Goal: Information Seeking & Learning: Understand process/instructions

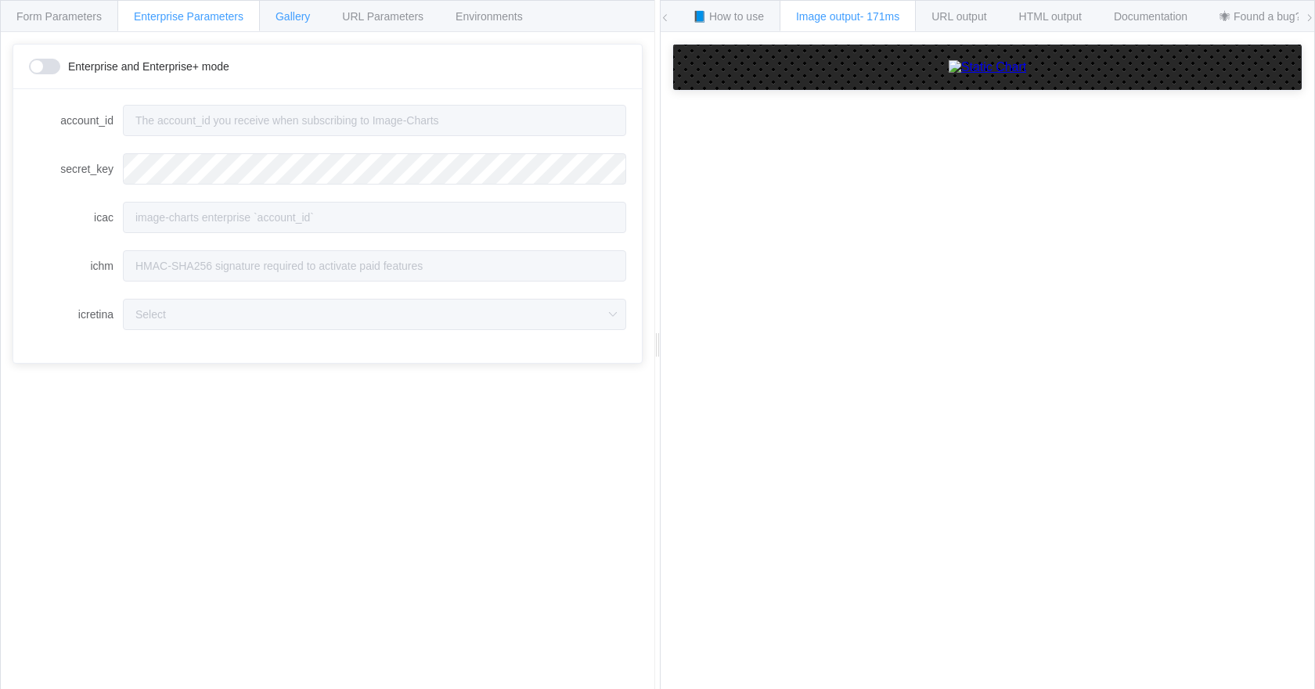
click at [298, 10] on span "Gallery" at bounding box center [292, 16] width 34 height 13
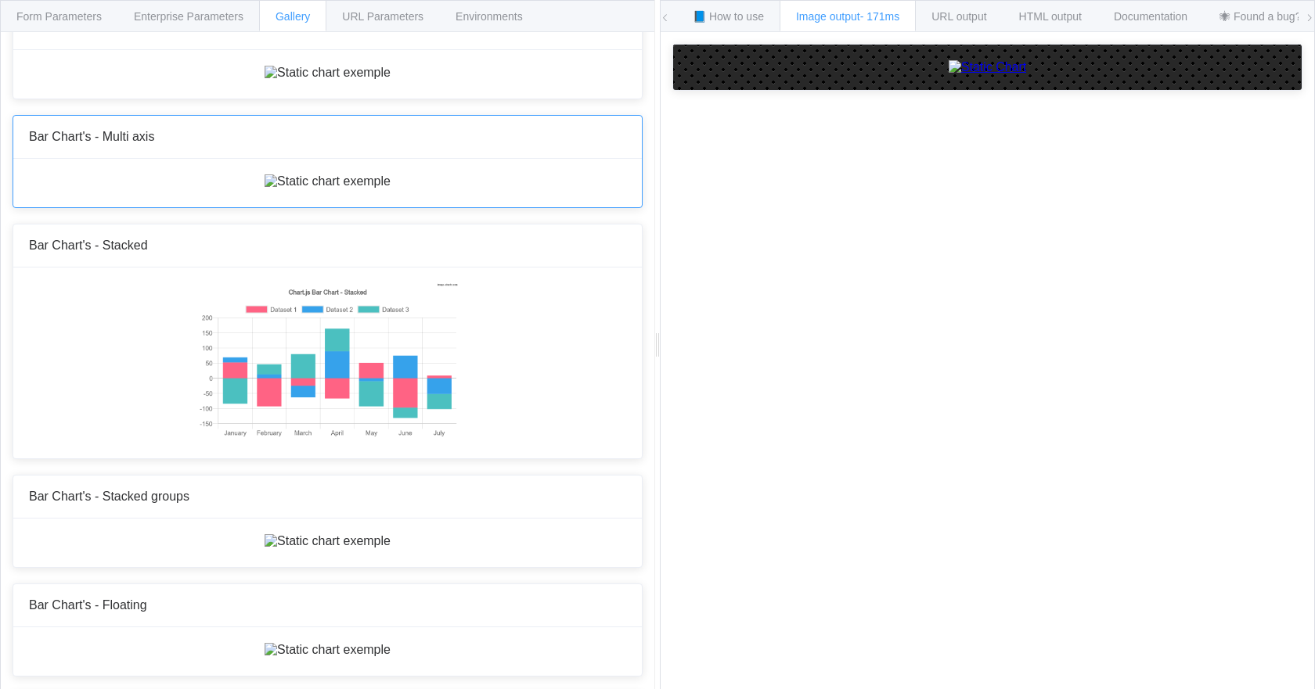
scroll to position [391, 0]
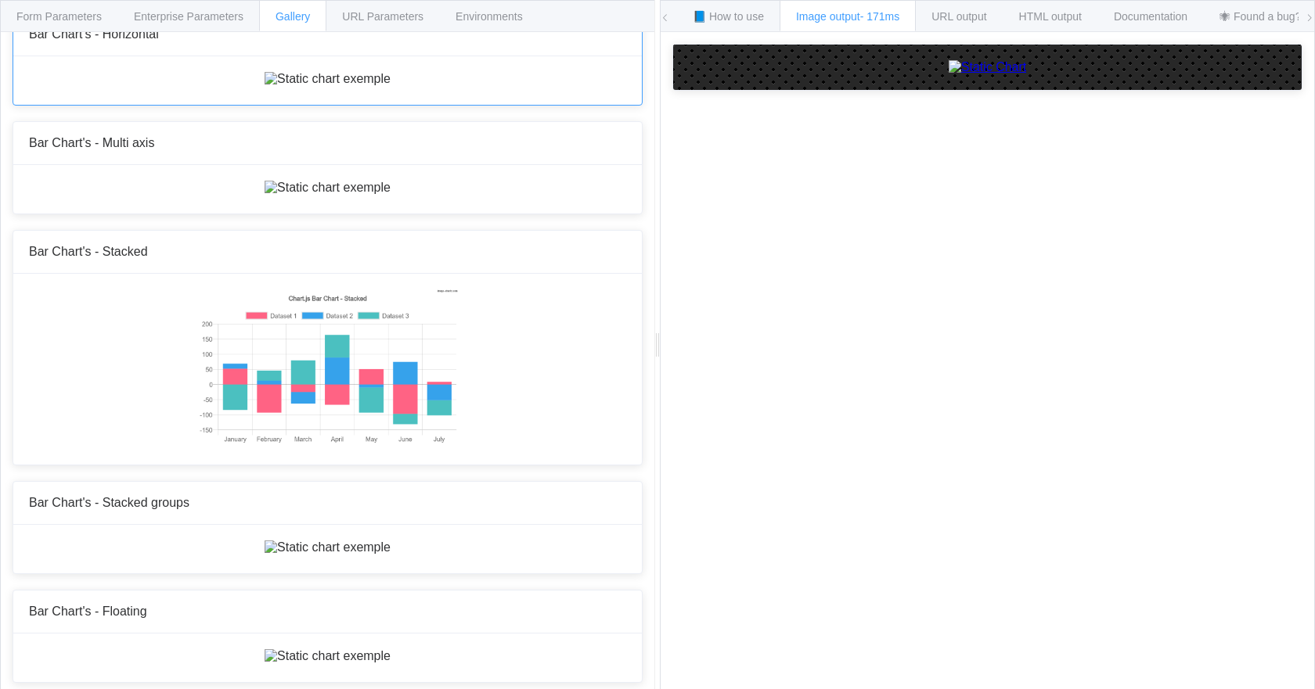
click at [369, 86] on img at bounding box center [327, 79] width 126 height 14
click at [373, 214] on div at bounding box center [327, 189] width 628 height 49
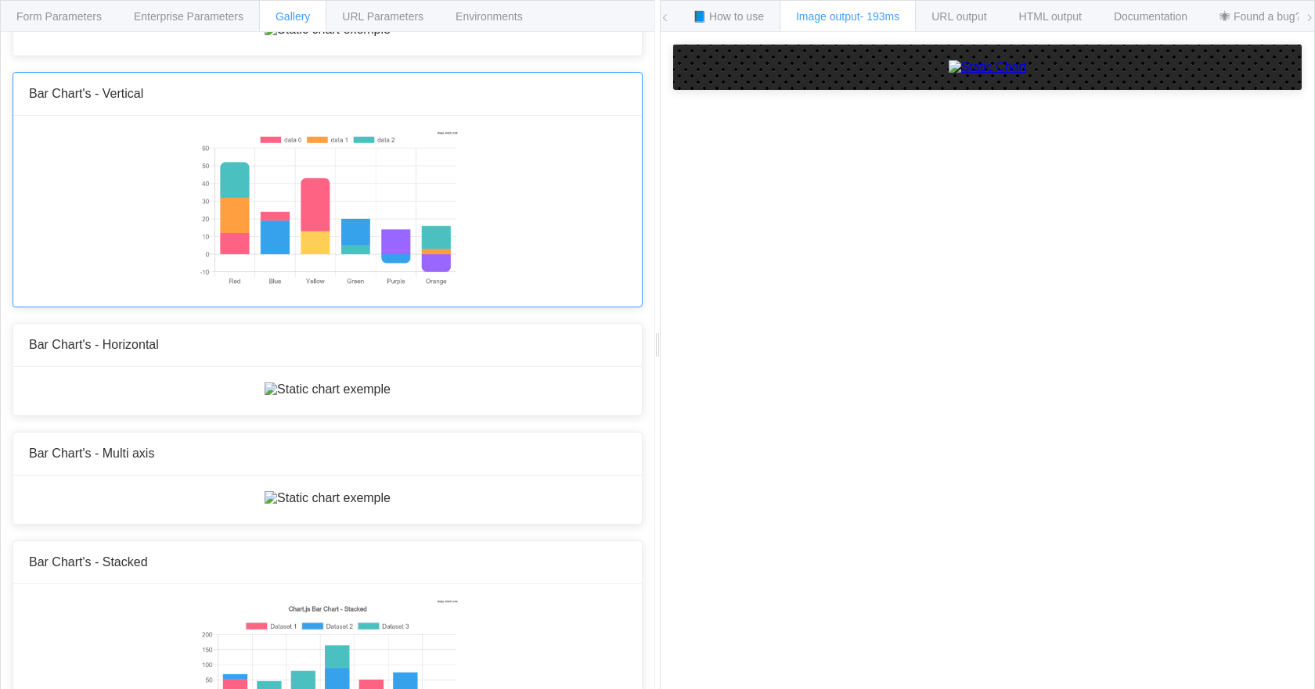
scroll to position [78, 0]
click at [383, 290] on img at bounding box center [327, 212] width 261 height 156
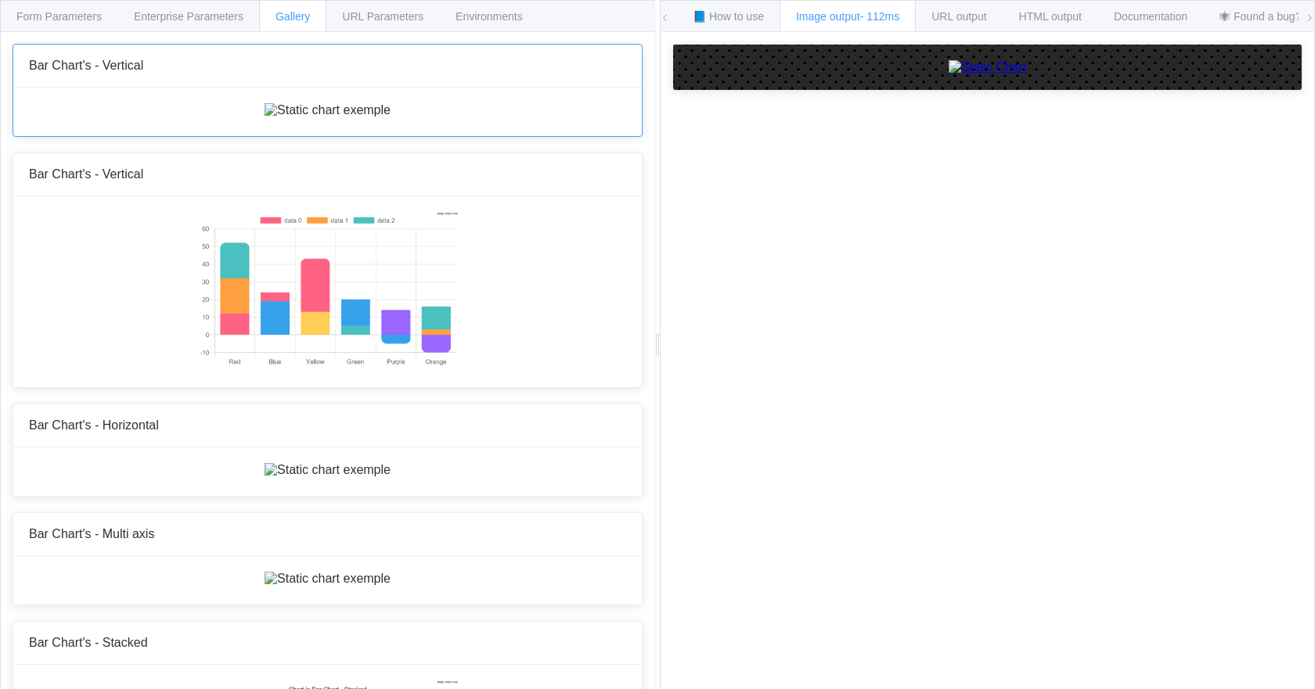
click at [382, 117] on img at bounding box center [327, 110] width 126 height 14
click at [750, 16] on span "📘 How to use" at bounding box center [728, 16] width 71 height 13
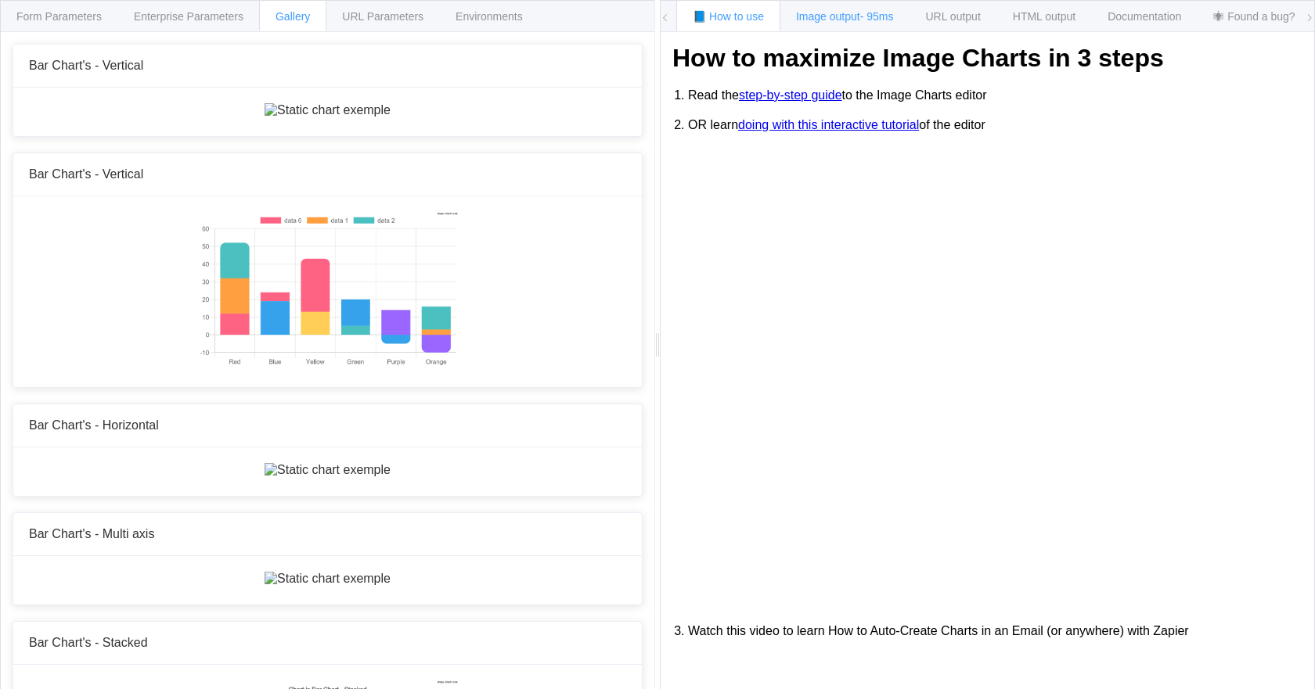
click at [834, 24] on div "Image output - 95ms" at bounding box center [844, 15] width 131 height 31
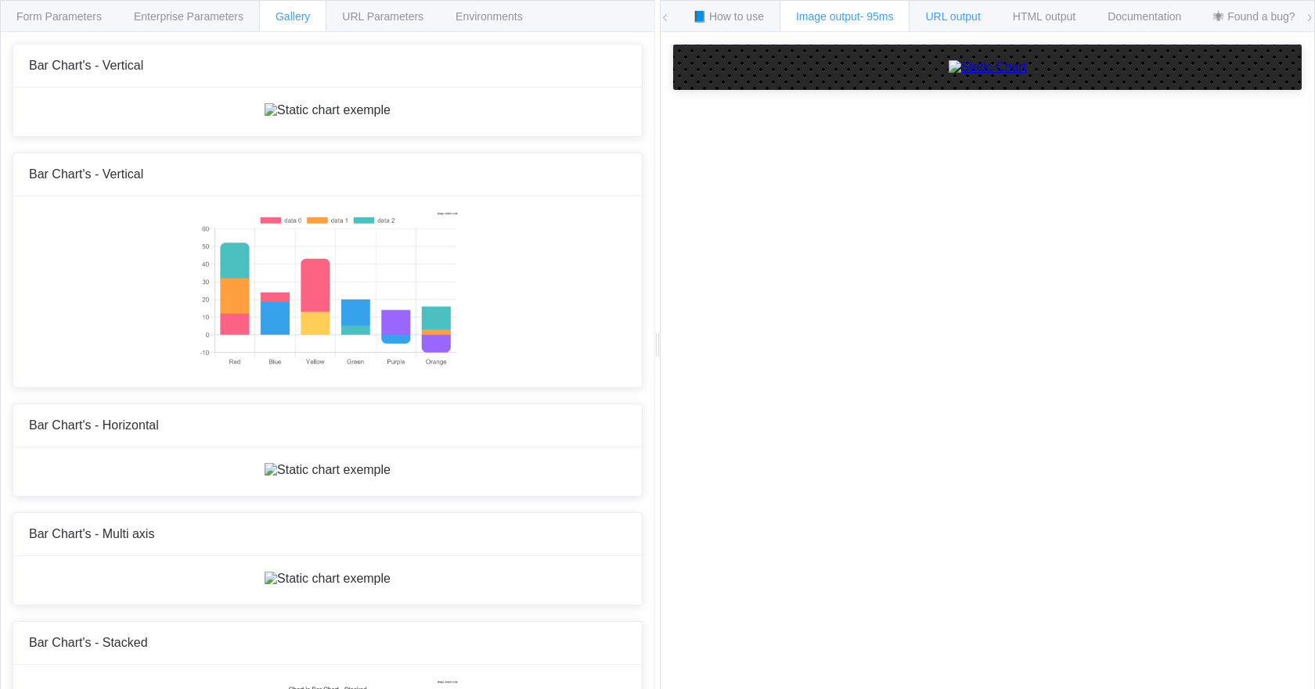
click at [977, 23] on div "URL output" at bounding box center [952, 15] width 88 height 31
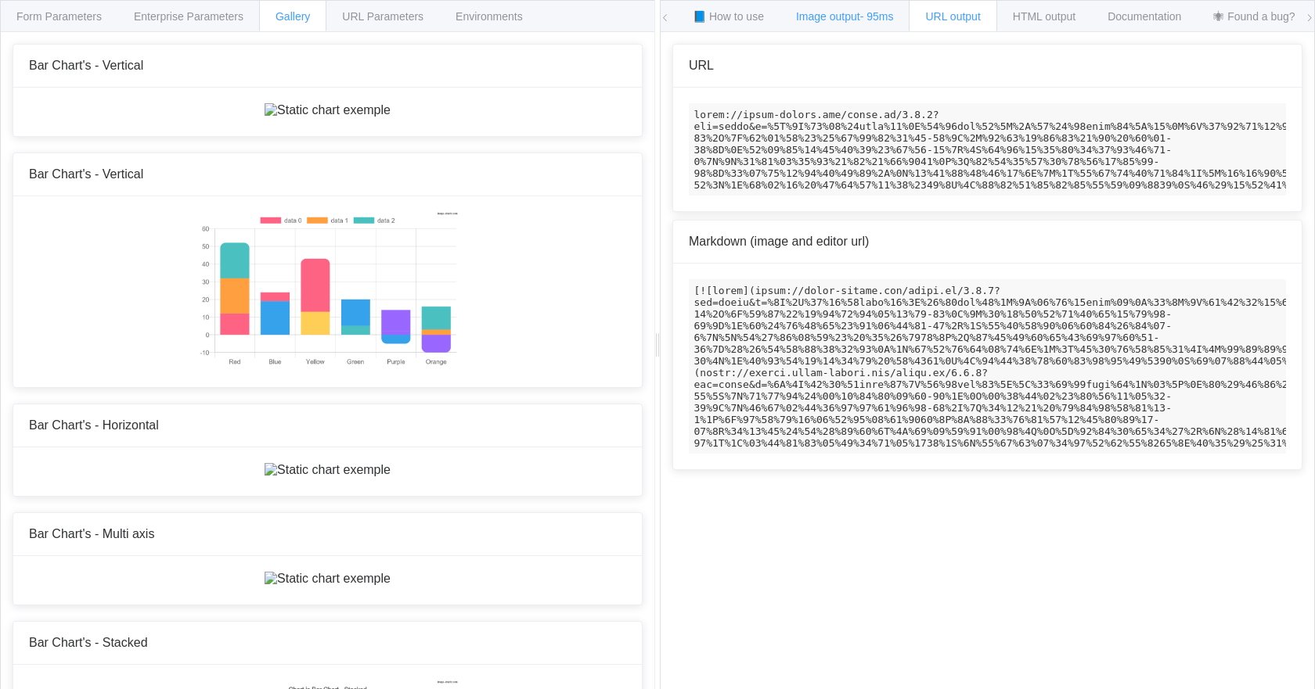
click at [883, 16] on span "- 95ms" at bounding box center [877, 16] width 34 height 13
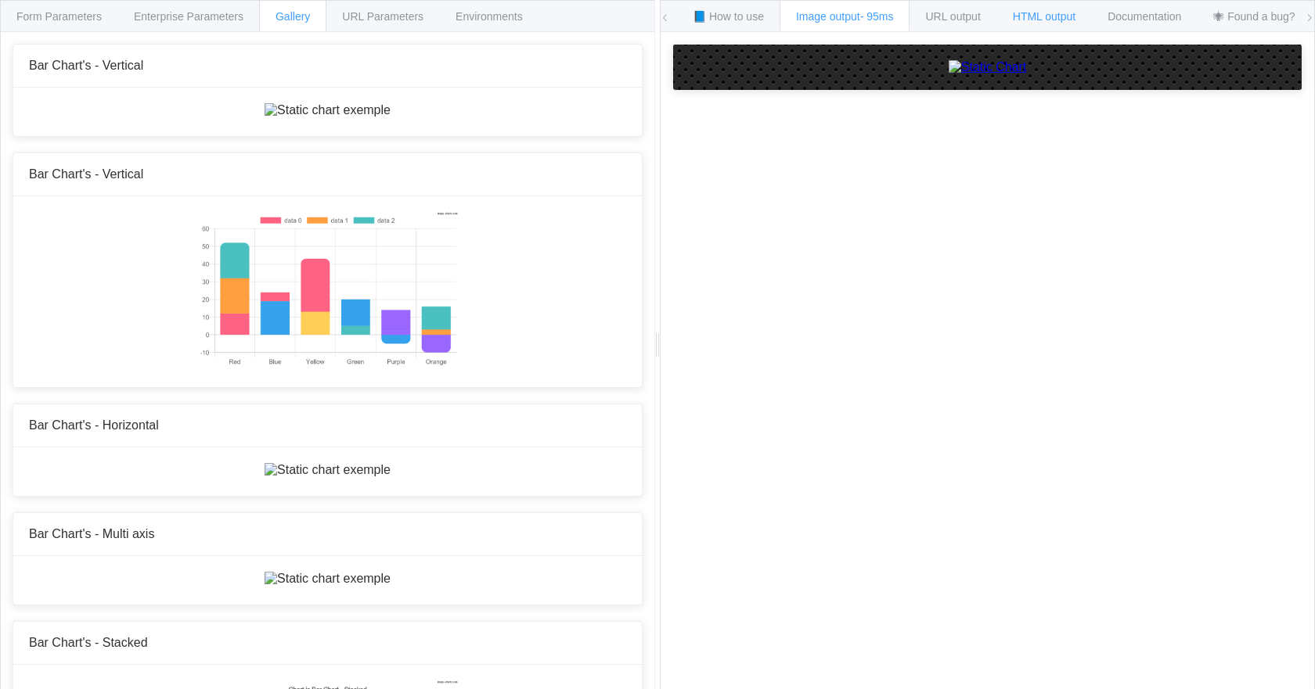
click at [1059, 20] on span "HTML output" at bounding box center [1044, 16] width 63 height 13
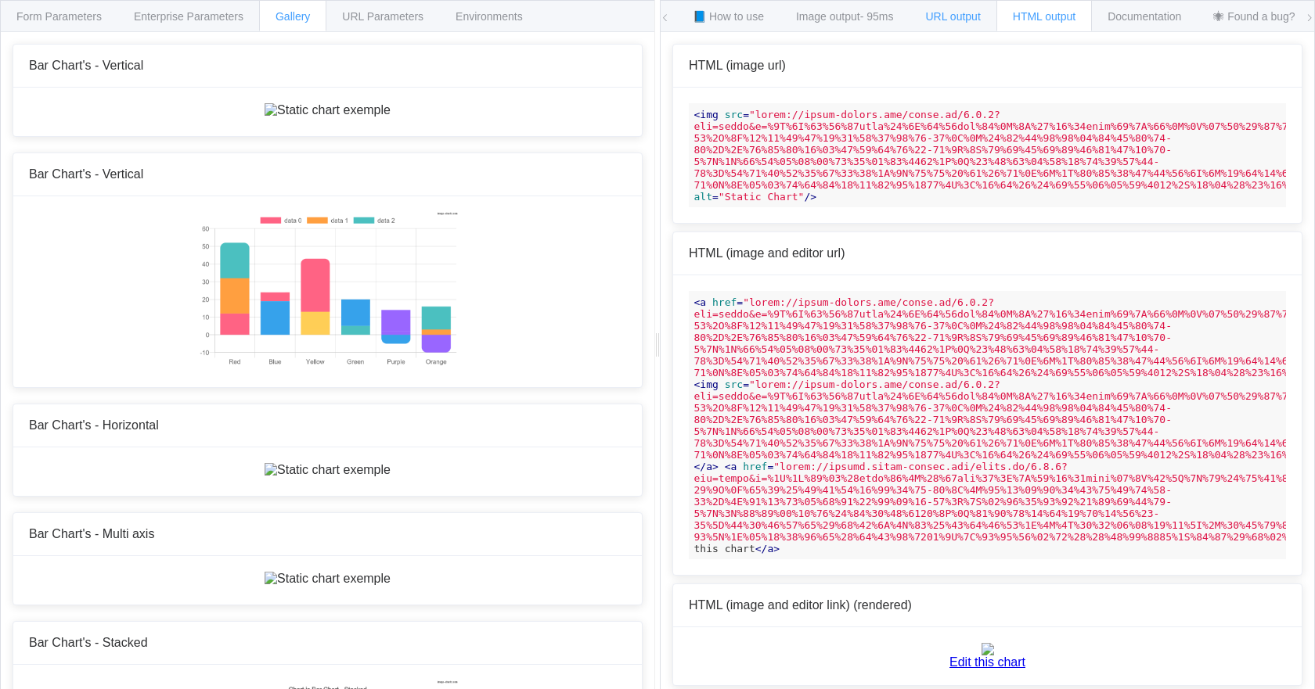
click at [955, 13] on span "URL output" at bounding box center [952, 16] width 55 height 13
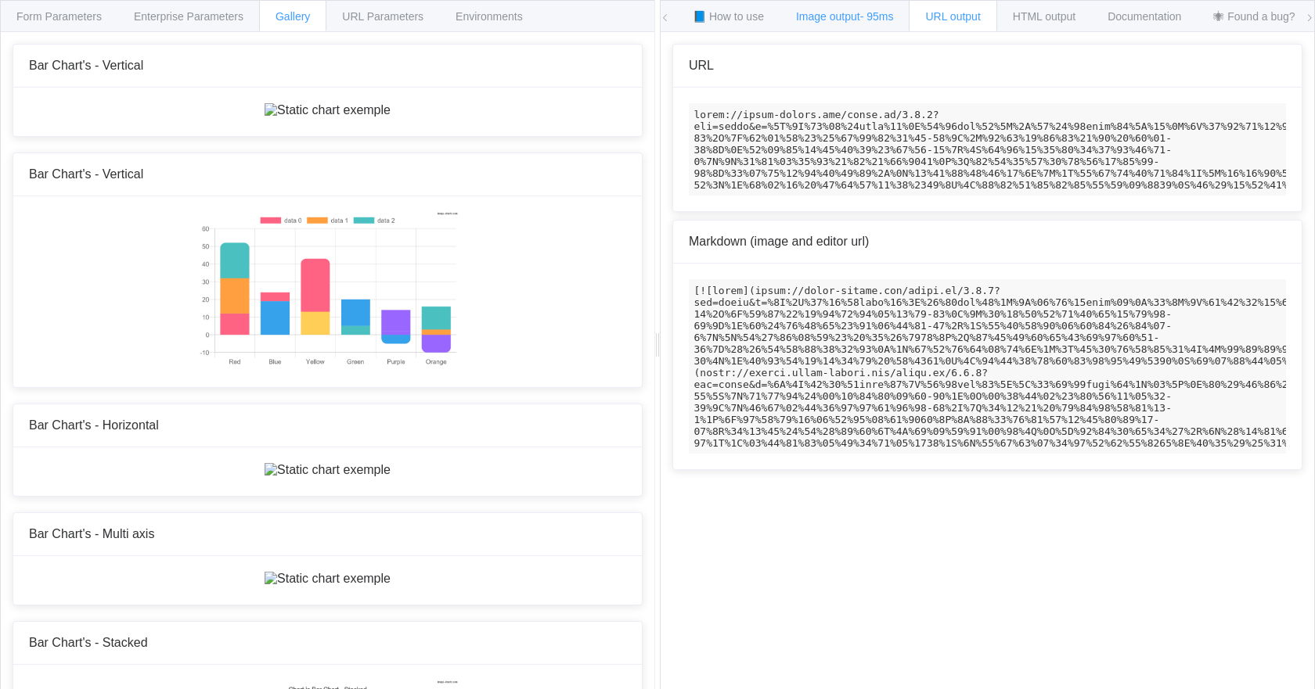
click at [854, 13] on span "Image output - 95ms" at bounding box center [845, 16] width 98 height 13
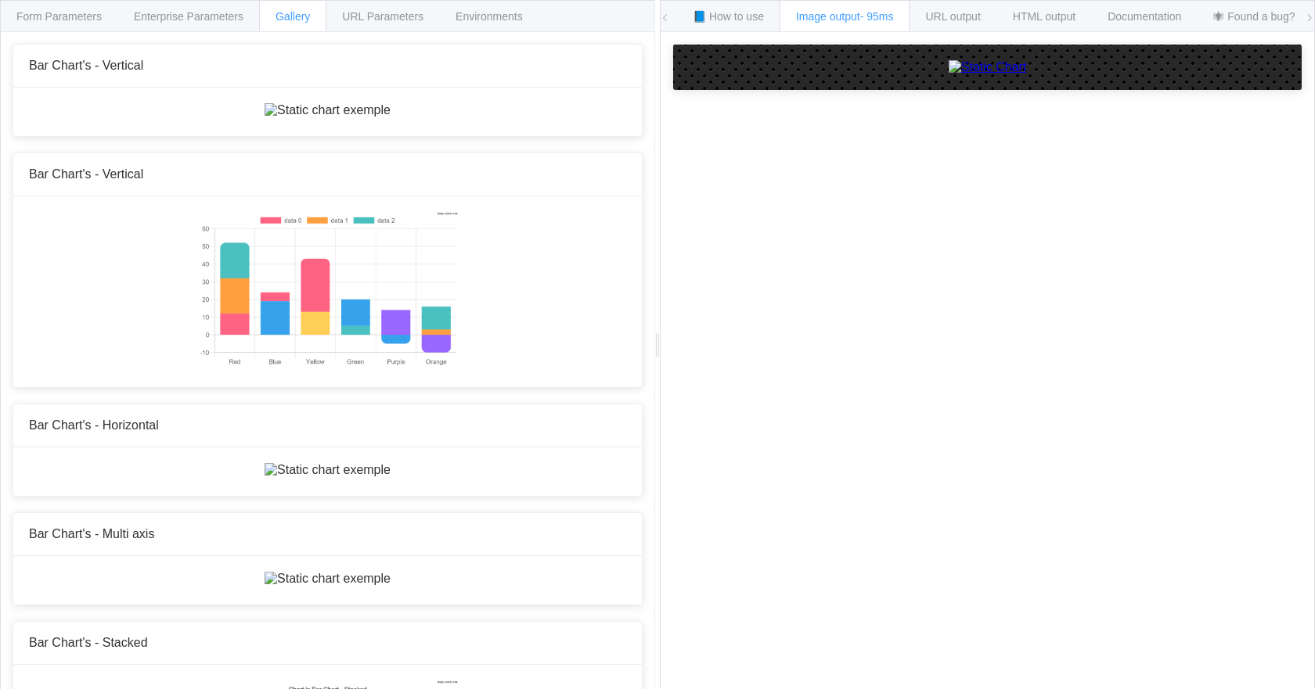
click at [1304, 16] on icon at bounding box center [1308, 17] width 9 height 9
click at [1307, 18] on icon at bounding box center [1308, 17] width 9 height 9
click at [667, 15] on icon at bounding box center [664, 17] width 9 height 9
click at [469, 18] on span "Environments" at bounding box center [488, 16] width 67 height 13
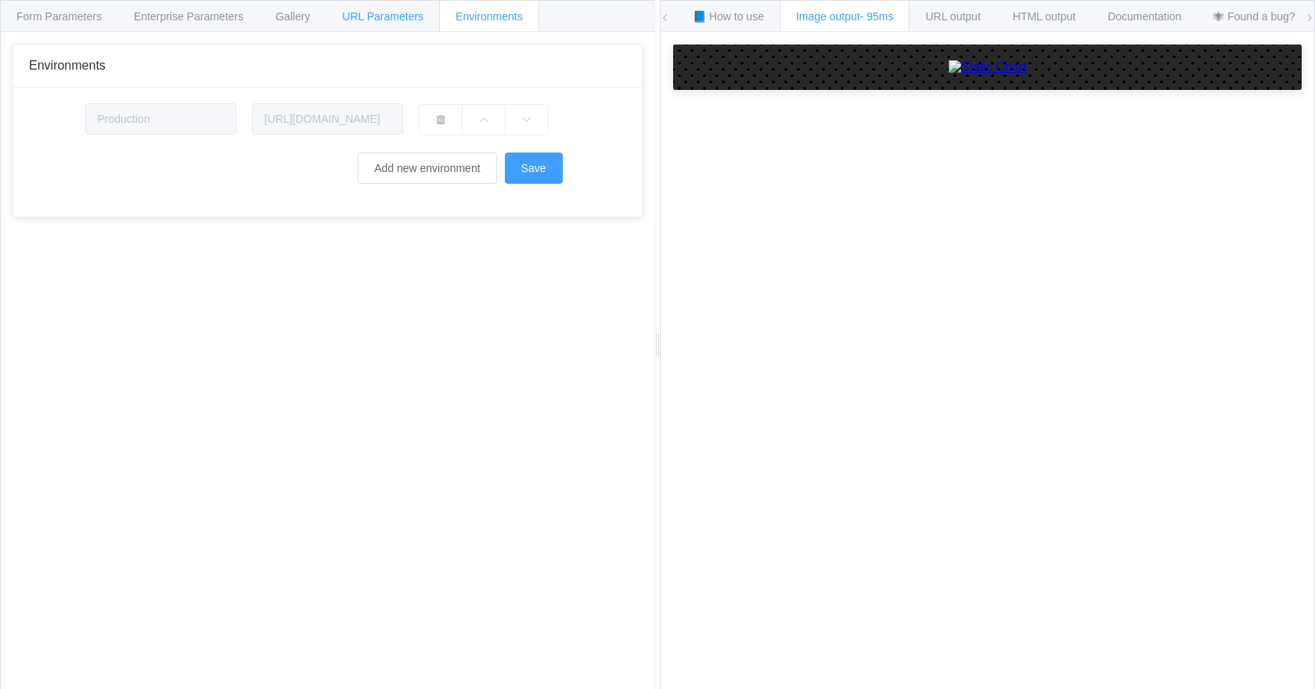
click at [361, 19] on span "URL Parameters" at bounding box center [382, 16] width 81 height 13
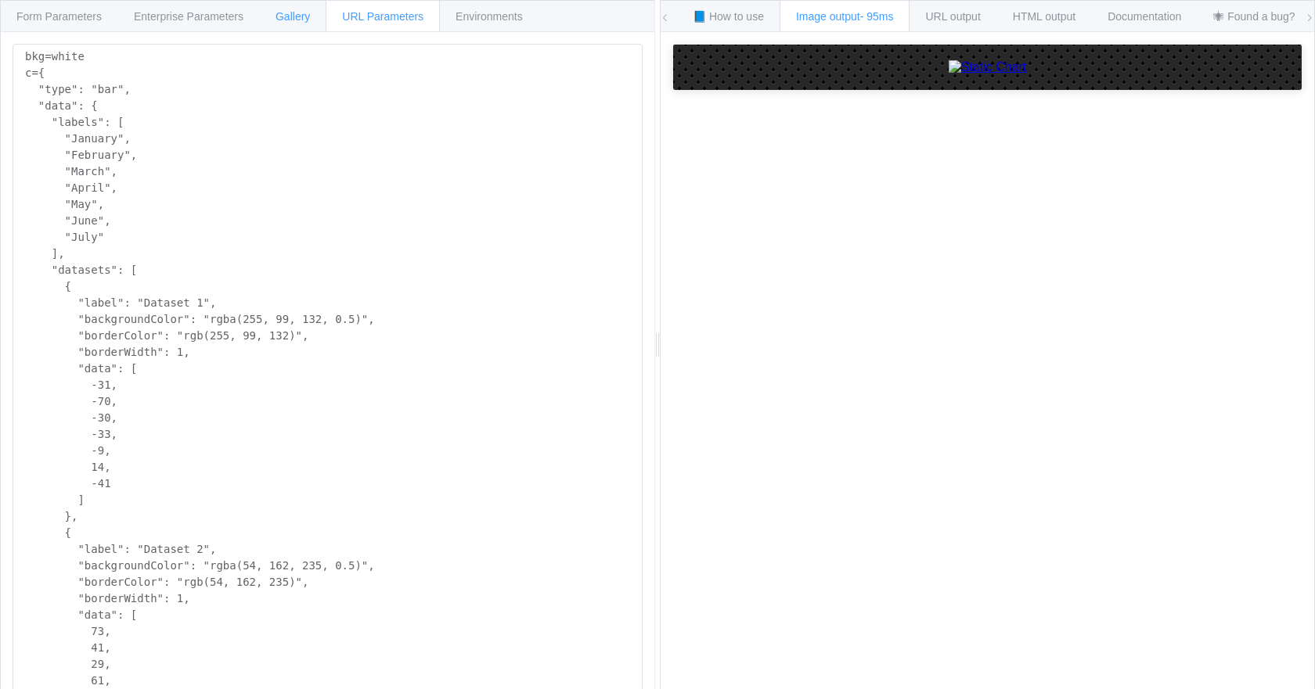
click at [291, 20] on span "Gallery" at bounding box center [292, 16] width 34 height 13
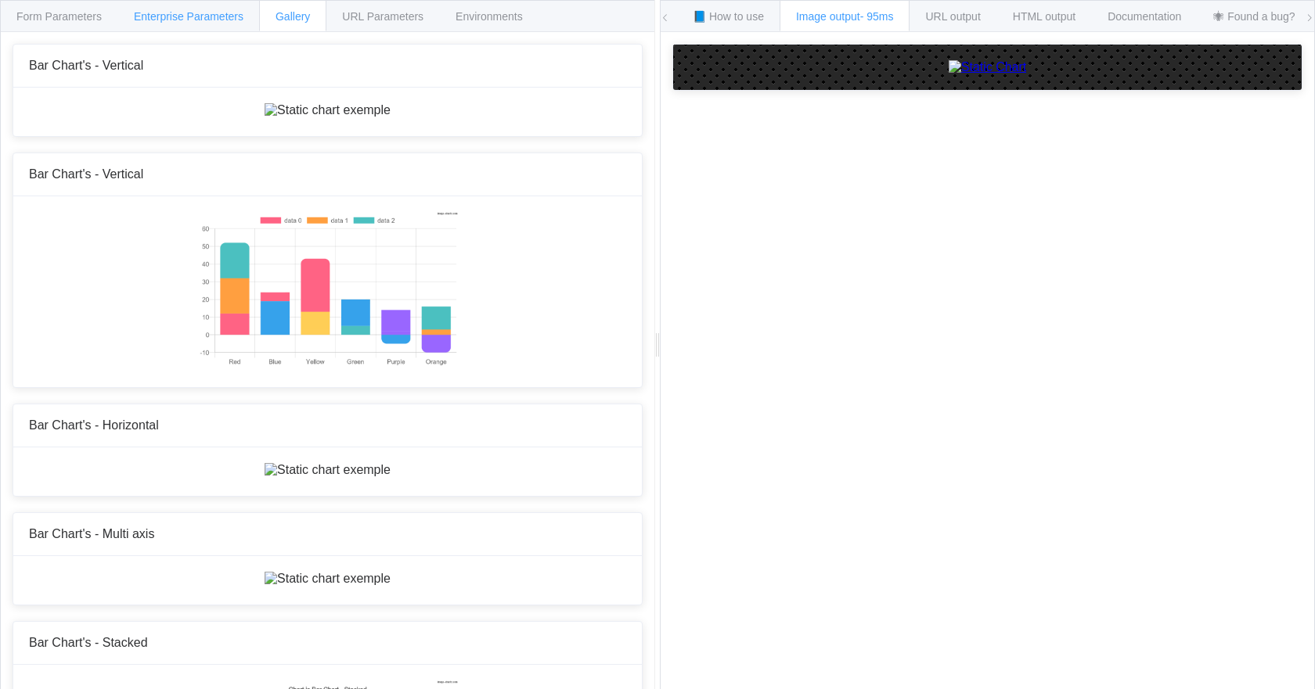
click at [216, 17] on span "Enterprise Parameters" at bounding box center [189, 16] width 110 height 13
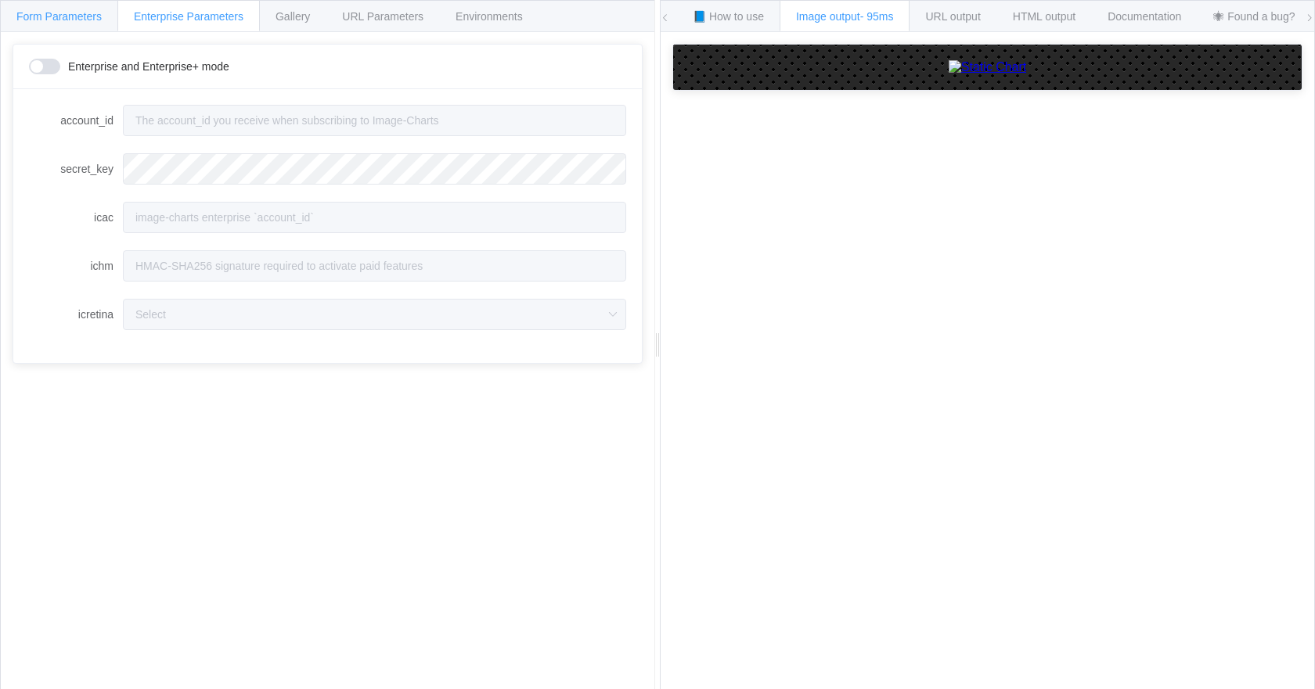
click at [71, 20] on span "Form Parameters" at bounding box center [58, 16] width 85 height 13
